Goal: Information Seeking & Learning: Learn about a topic

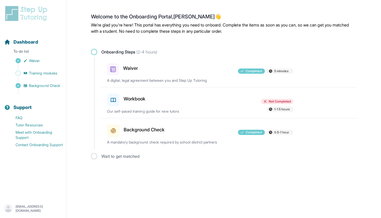
click at [140, 110] on p "Our self-paced training guide for new tutors" at bounding box center [167, 111] width 121 height 5
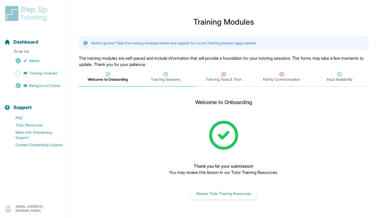
click at [161, 82] on span "Tutoring Sessions" at bounding box center [166, 76] width 58 height 19
click at [217, 76] on div "Tutoring Tools & Tech" at bounding box center [224, 76] width 56 height 10
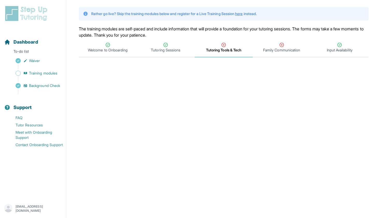
scroll to position [25, 0]
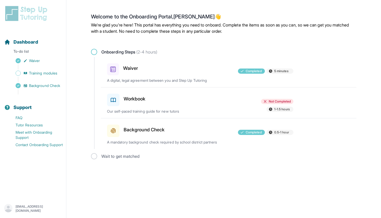
click at [272, 100] on span "Not Completed" at bounding box center [280, 101] width 22 height 4
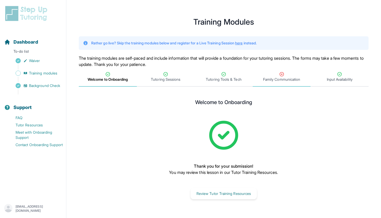
click at [279, 80] on span "Family Communication" at bounding box center [281, 79] width 37 height 5
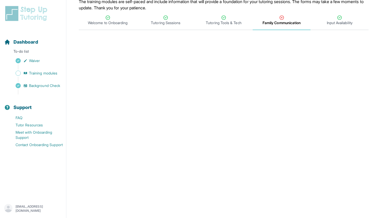
scroll to position [57, 0]
